Goal: Information Seeking & Learning: Check status

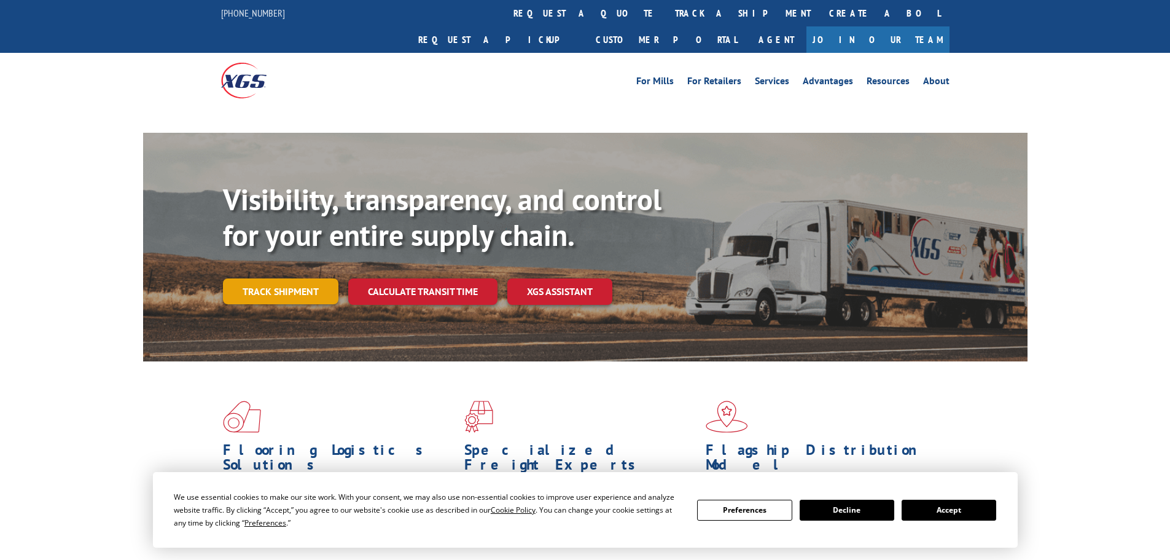
click at [292, 278] on link "Track shipment" at bounding box center [280, 291] width 115 height 26
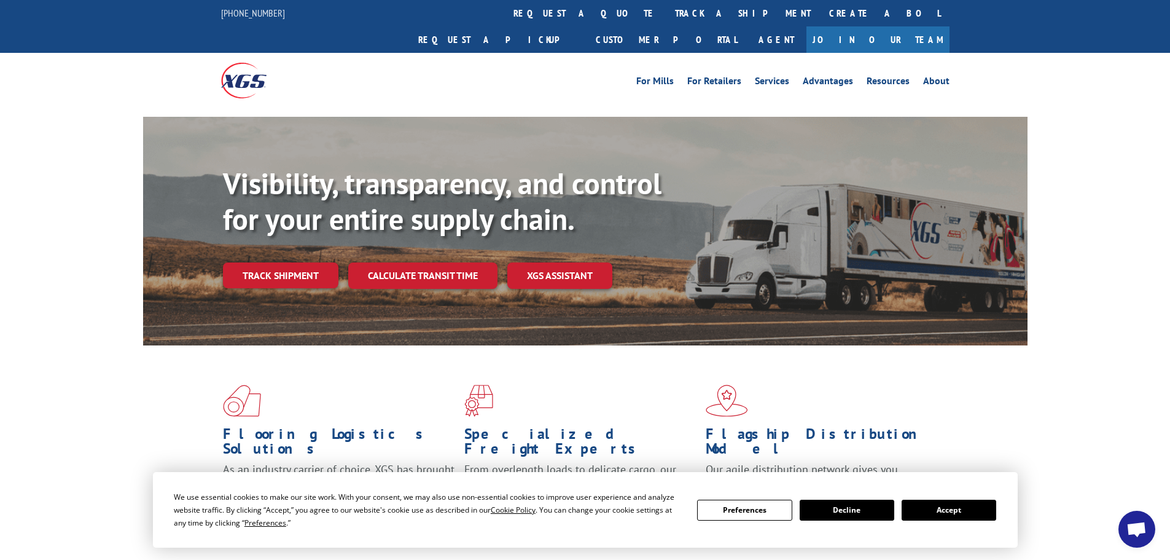
click at [931, 510] on button "Accept" at bounding box center [949, 509] width 95 height 21
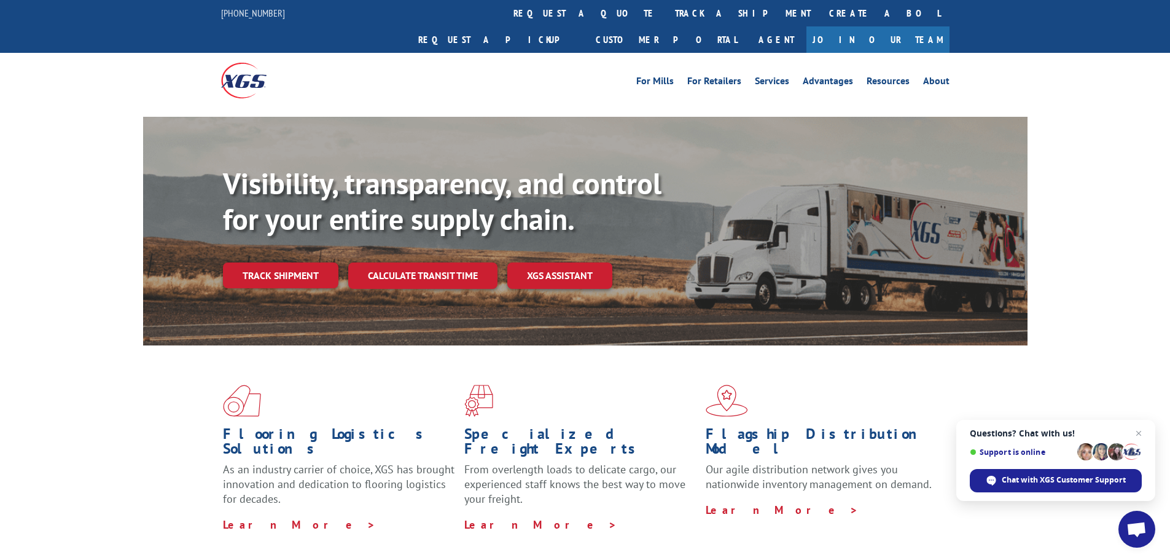
click at [319, 263] on div "Visibility, transparency, and control for your entire supply chain. Track shipm…" at bounding box center [625, 251] width 805 height 171
click at [325, 262] on link "Track shipment" at bounding box center [280, 275] width 115 height 26
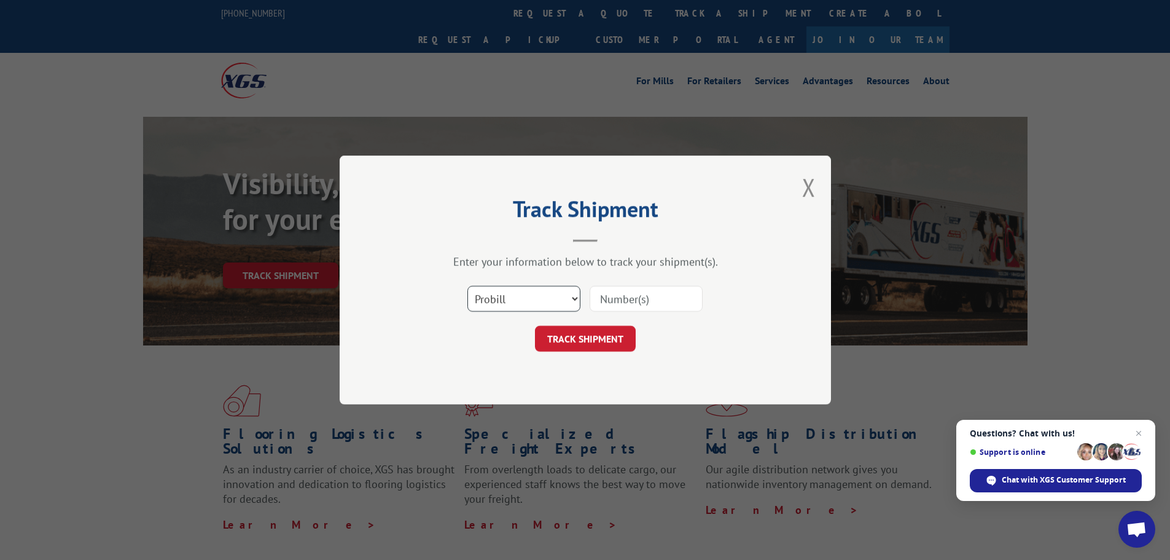
drag, startPoint x: 546, startPoint y: 286, endPoint x: 542, endPoint y: 307, distance: 21.9
click at [546, 286] on select "Select category... Probill BOL PO" at bounding box center [523, 299] width 113 height 26
select select "po"
click at [467, 286] on select "Select category... Probill BOL PO" at bounding box center [523, 299] width 113 height 26
click at [647, 308] on input at bounding box center [646, 299] width 113 height 26
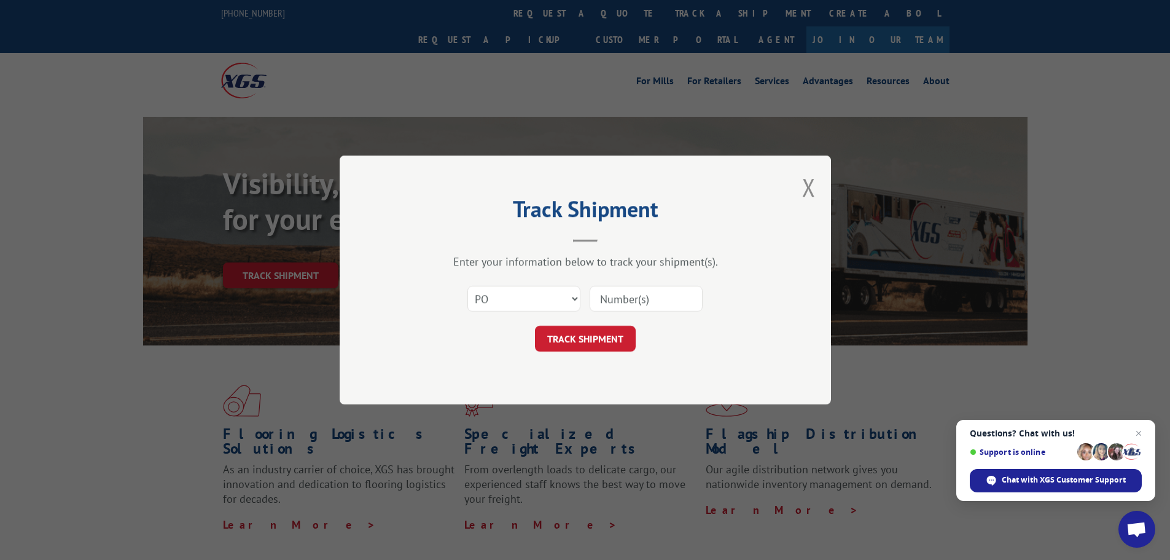
paste input "89509250"
type input "89509250"
click at [617, 329] on button "TRACK SHIPMENT" at bounding box center [585, 339] width 101 height 26
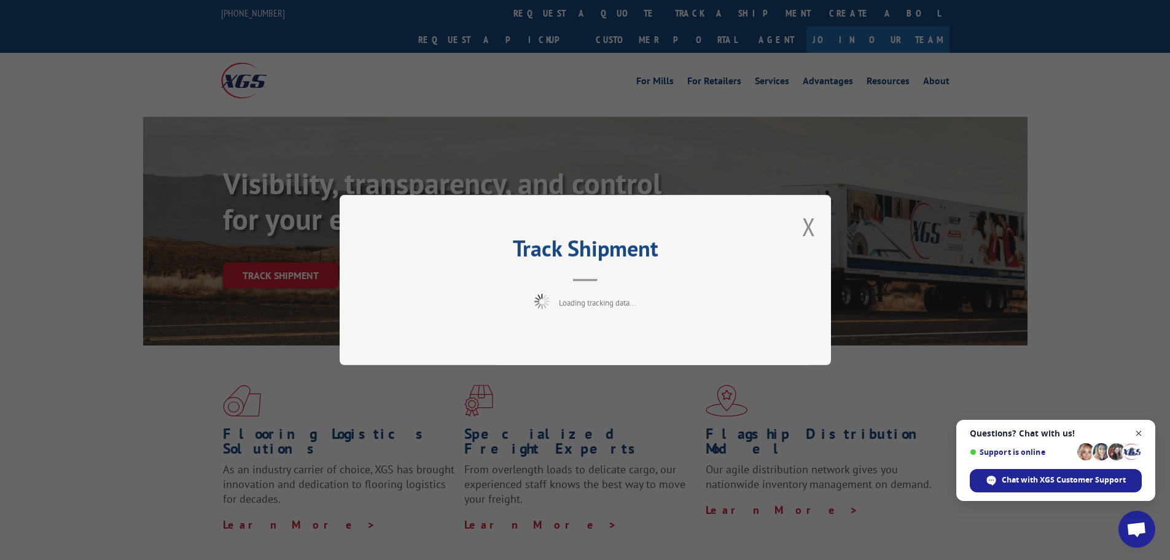
click at [1141, 436] on span "Close chat" at bounding box center [1138, 433] width 15 height 15
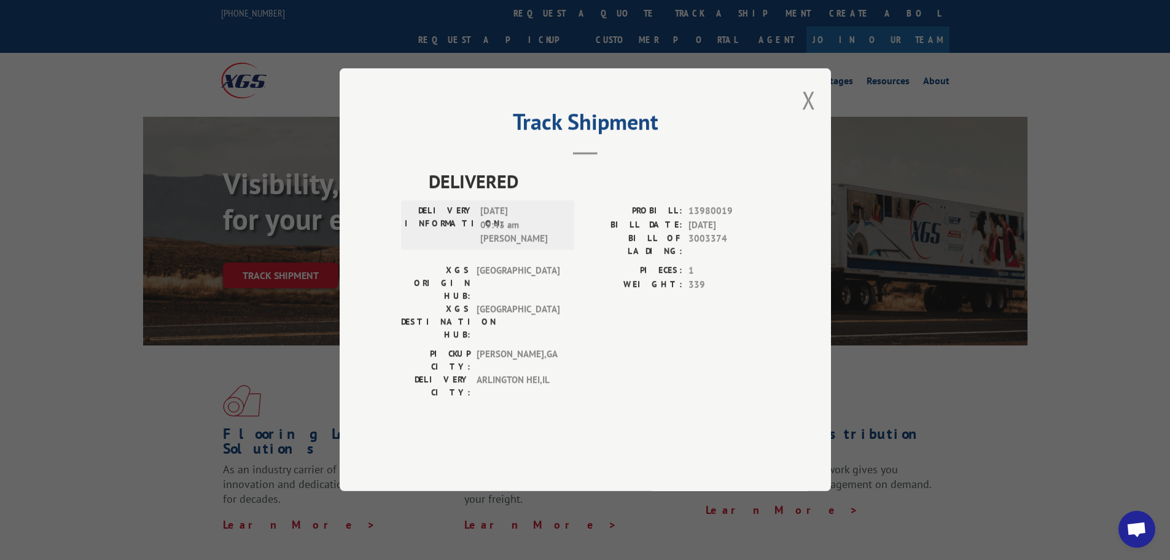
click at [816, 139] on div "Track Shipment DELIVERED DELIVERY INFORMATION: [DATE] 09:43 am [PERSON_NAME]: 1…" at bounding box center [585, 279] width 491 height 423
click at [804, 116] on button "Close modal" at bounding box center [809, 100] width 14 height 33
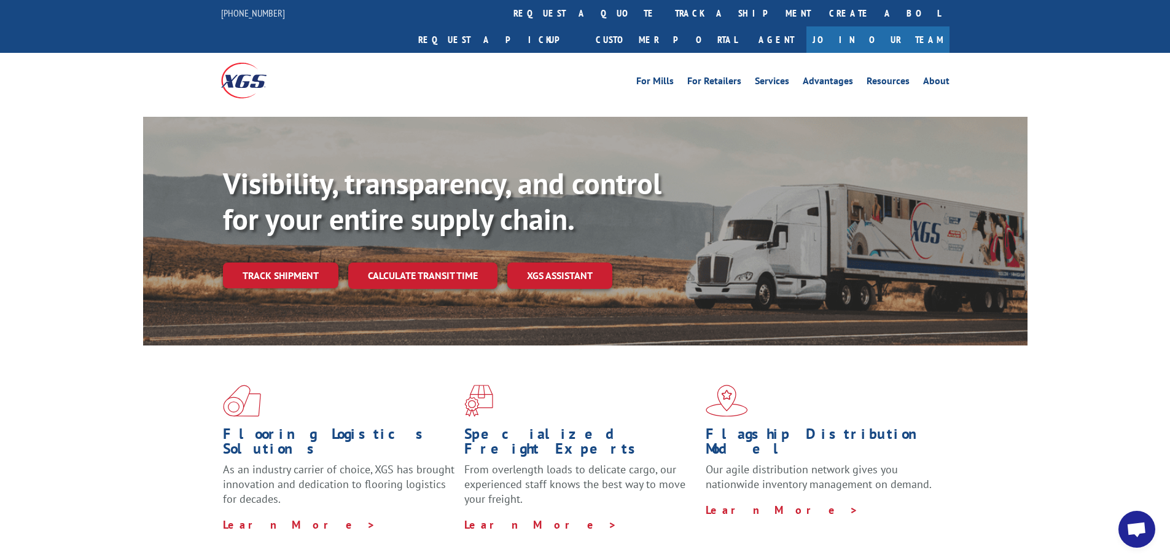
drag, startPoint x: 233, startPoint y: 258, endPoint x: 241, endPoint y: 257, distance: 8.0
click at [233, 262] on link "Track shipment" at bounding box center [280, 275] width 115 height 26
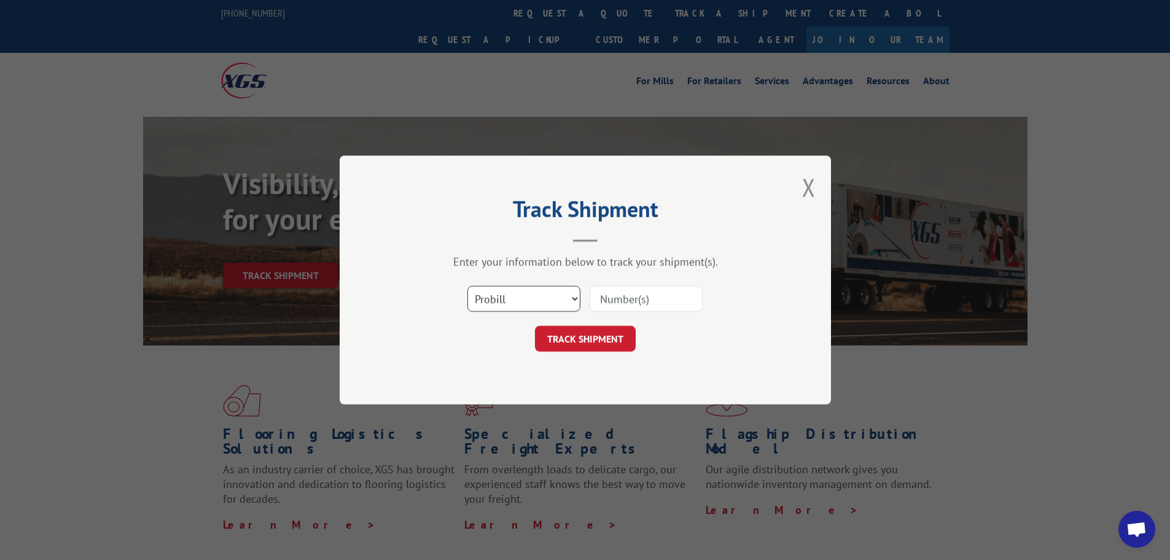
click at [522, 310] on select "Select category... Probill BOL PO" at bounding box center [523, 299] width 113 height 26
select select "po"
click at [467, 286] on select "Select category... Probill BOL PO" at bounding box center [523, 299] width 113 height 26
click at [610, 309] on input at bounding box center [646, 299] width 113 height 26
paste input "89509250"
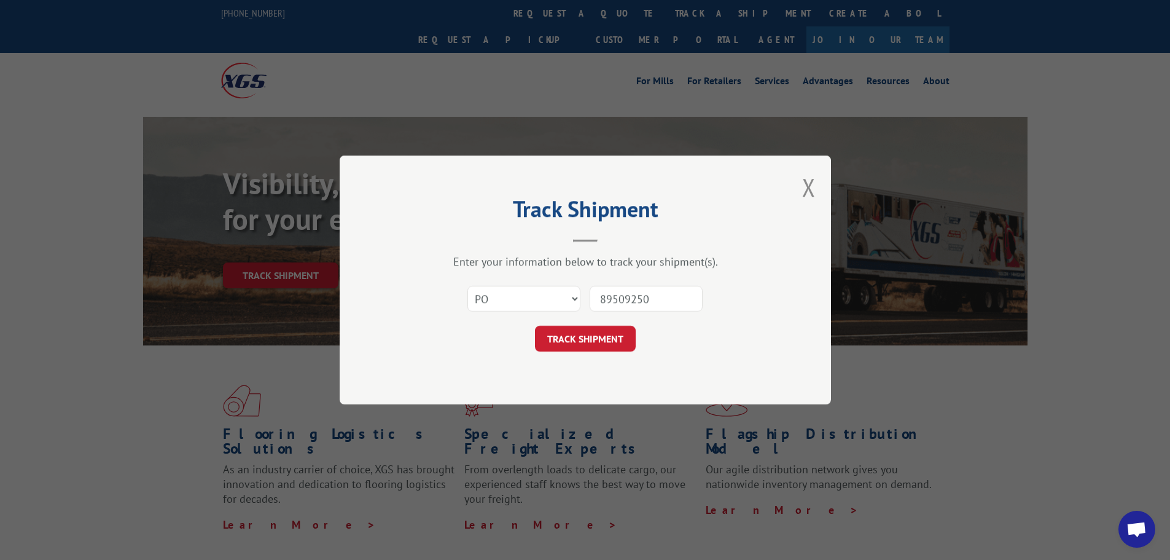
type input "89509250"
click at [579, 369] on div "Track Shipment Enter your information below to track your shipment(s). Select c…" at bounding box center [585, 279] width 491 height 249
click at [579, 348] on button "TRACK SHIPMENT" at bounding box center [585, 339] width 101 height 26
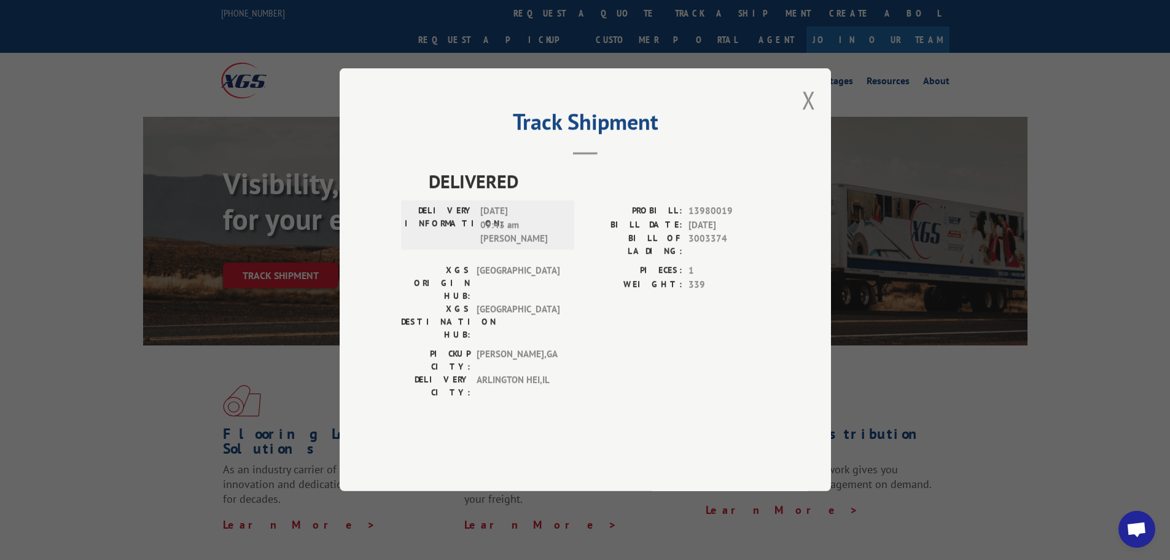
click at [798, 129] on div "Track Shipment DELIVERED DELIVERY INFORMATION: [DATE] 09:43 am [PERSON_NAME]: 1…" at bounding box center [585, 279] width 491 height 423
click at [809, 116] on button "Close modal" at bounding box center [809, 100] width 14 height 33
